Goal: Task Accomplishment & Management: Complete application form

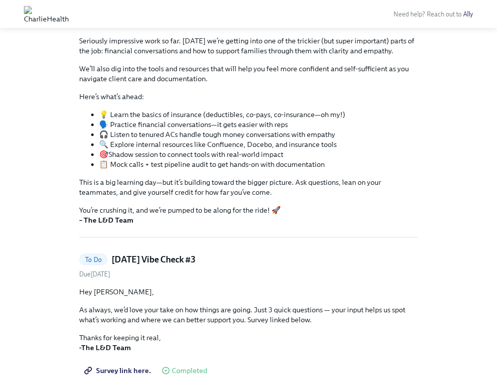
scroll to position [164, 0]
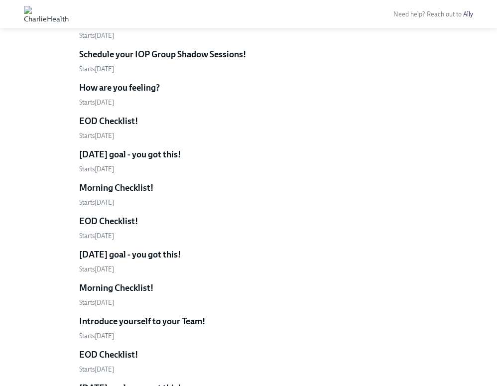
scroll to position [422, 0]
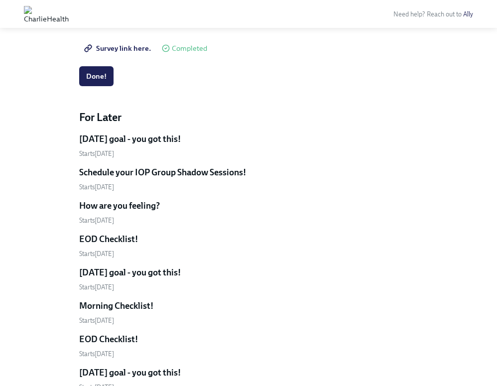
click at [153, 133] on h5 "[DATE] goal - you got this!" at bounding box center [130, 139] width 102 height 12
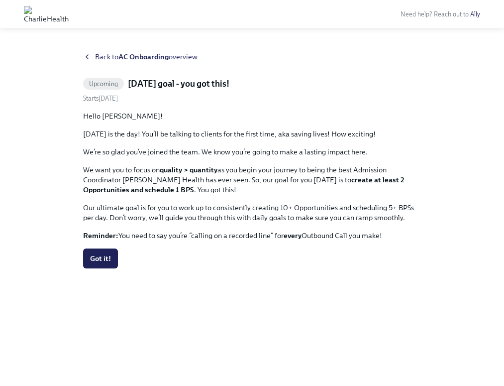
click at [104, 58] on span "Back to AC Onboarding overview" at bounding box center [146, 57] width 103 height 10
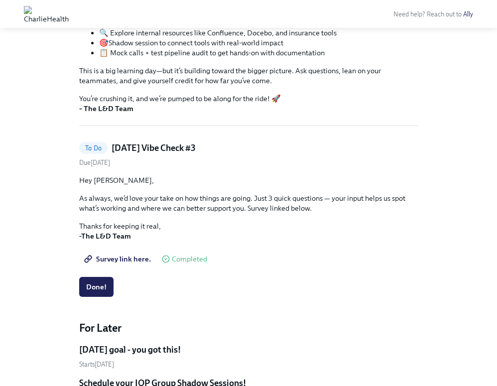
scroll to position [474, 0]
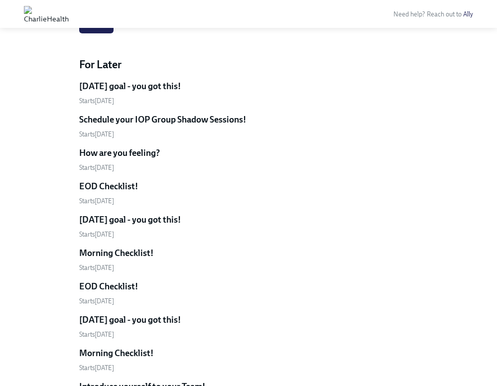
click at [155, 119] on h5 "Schedule your IOP Group Shadow Sessions!" at bounding box center [162, 120] width 167 height 12
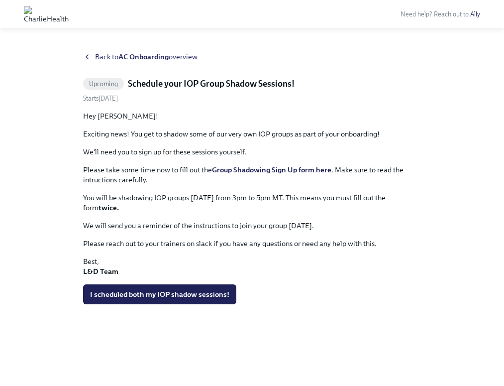
click at [284, 170] on strong "Group Shadowing Sign Up form here" at bounding box center [271, 169] width 119 height 9
